Goal: Task Accomplishment & Management: Complete application form

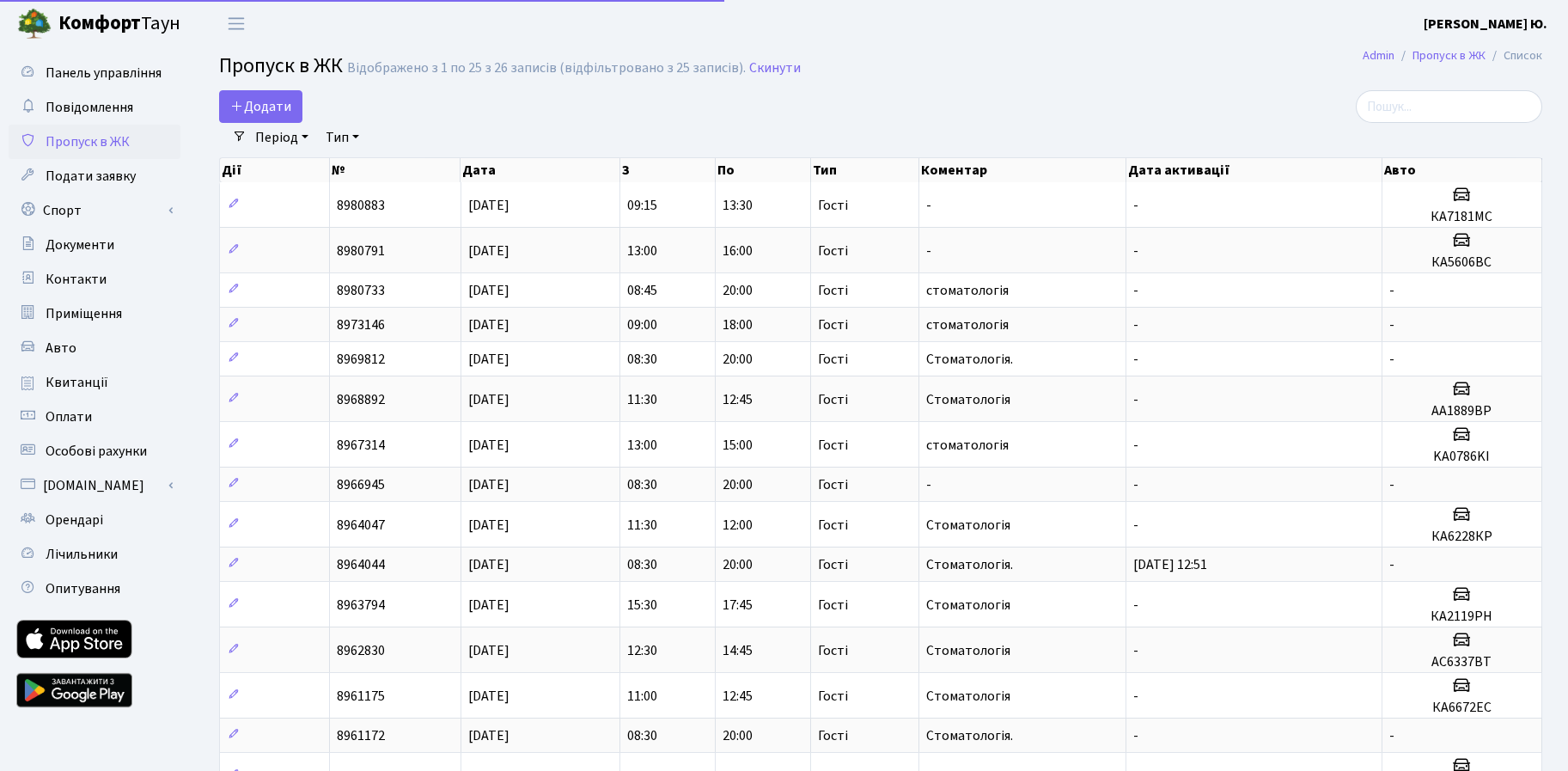
select select "25"
drag, startPoint x: 0, startPoint y: 0, endPoint x: 267, endPoint y: 96, distance: 283.7
click at [267, 96] on link "Додати" at bounding box center [260, 106] width 83 height 33
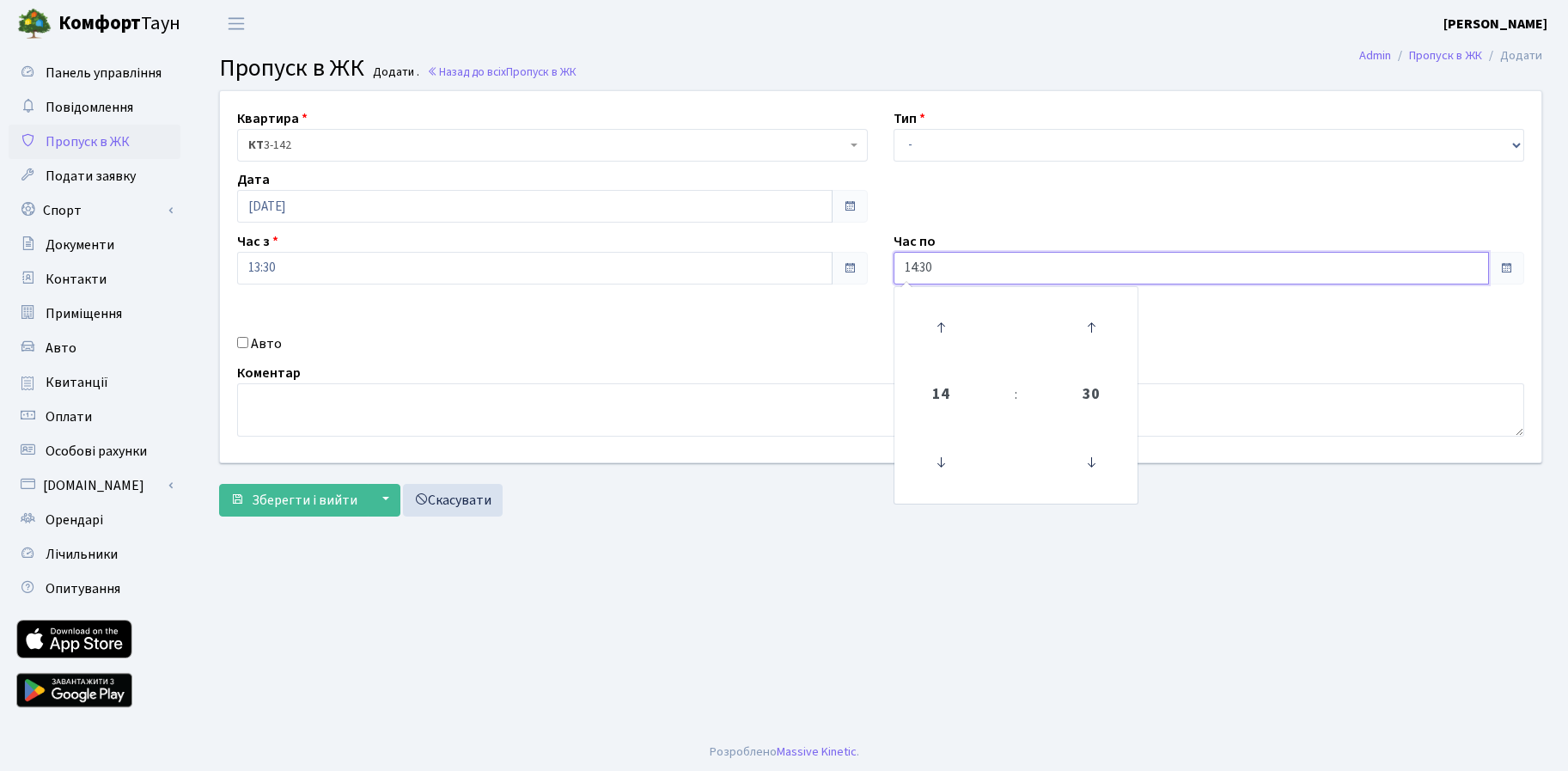
click at [926, 282] on input "14:30" at bounding box center [1191, 268] width 596 height 33
click at [936, 317] on icon at bounding box center [941, 328] width 47 height 47
type input "16:30"
click at [957, 153] on select "- Доставка Таксі Гості Сервіс" at bounding box center [1208, 145] width 630 height 33
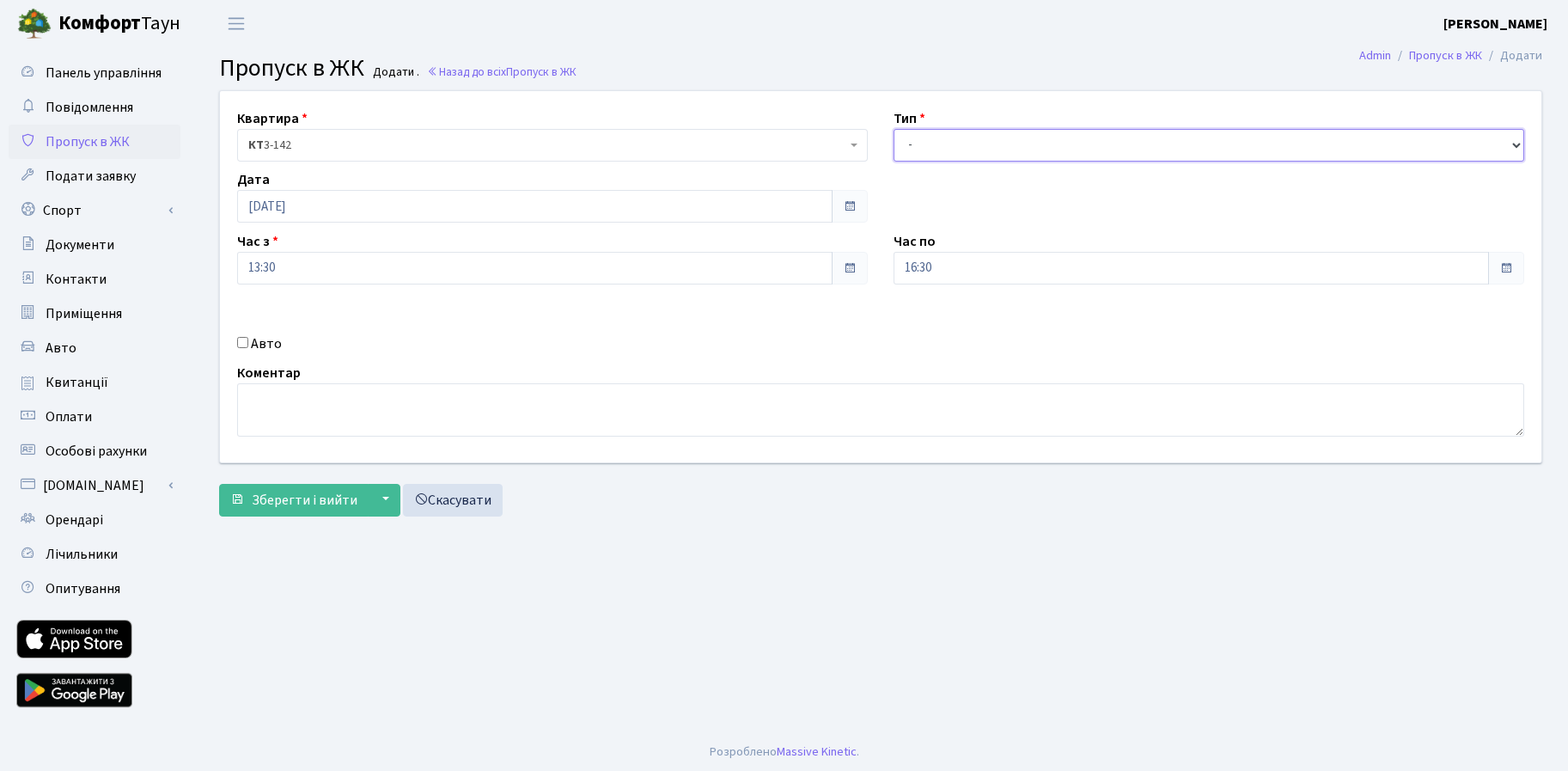
select select "3"
click at [893, 129] on select "- Доставка Таксі Гості Сервіс" at bounding box center [1208, 145] width 630 height 33
click at [281, 343] on div "Авто" at bounding box center [552, 344] width 656 height 21
click at [258, 340] on label "Авто" at bounding box center [266, 344] width 31 height 21
click at [248, 340] on input "Авто" at bounding box center [242, 343] width 11 height 11
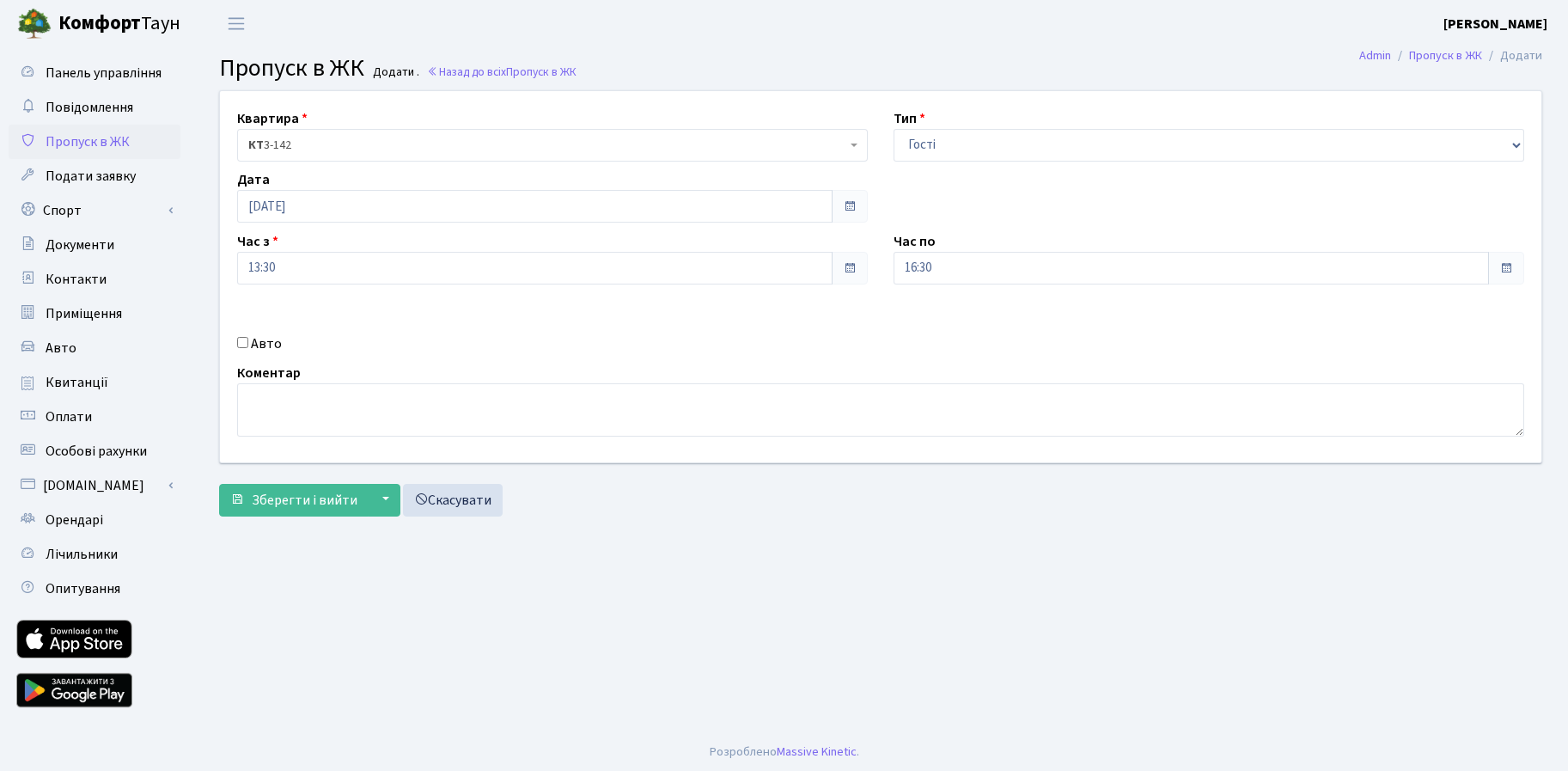
checkbox input "true"
click at [971, 331] on input "text" at bounding box center [1208, 330] width 630 height 33
paste input "КА4210ІІ"
type input "КА4210ІІ"
click at [301, 492] on span "Зберегти і вийти" at bounding box center [304, 500] width 106 height 19
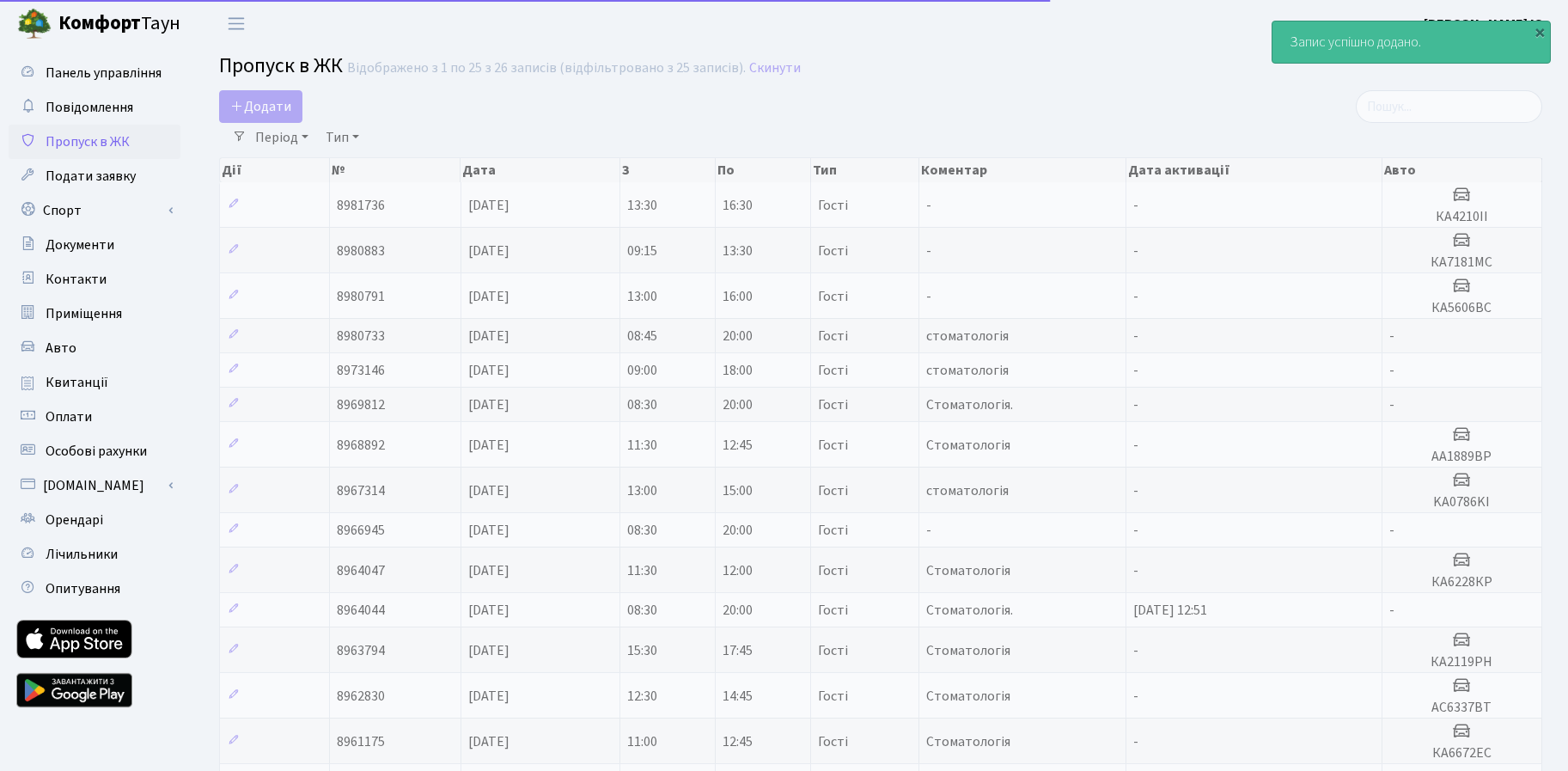
select select "25"
